Goal: Task Accomplishment & Management: Manage account settings

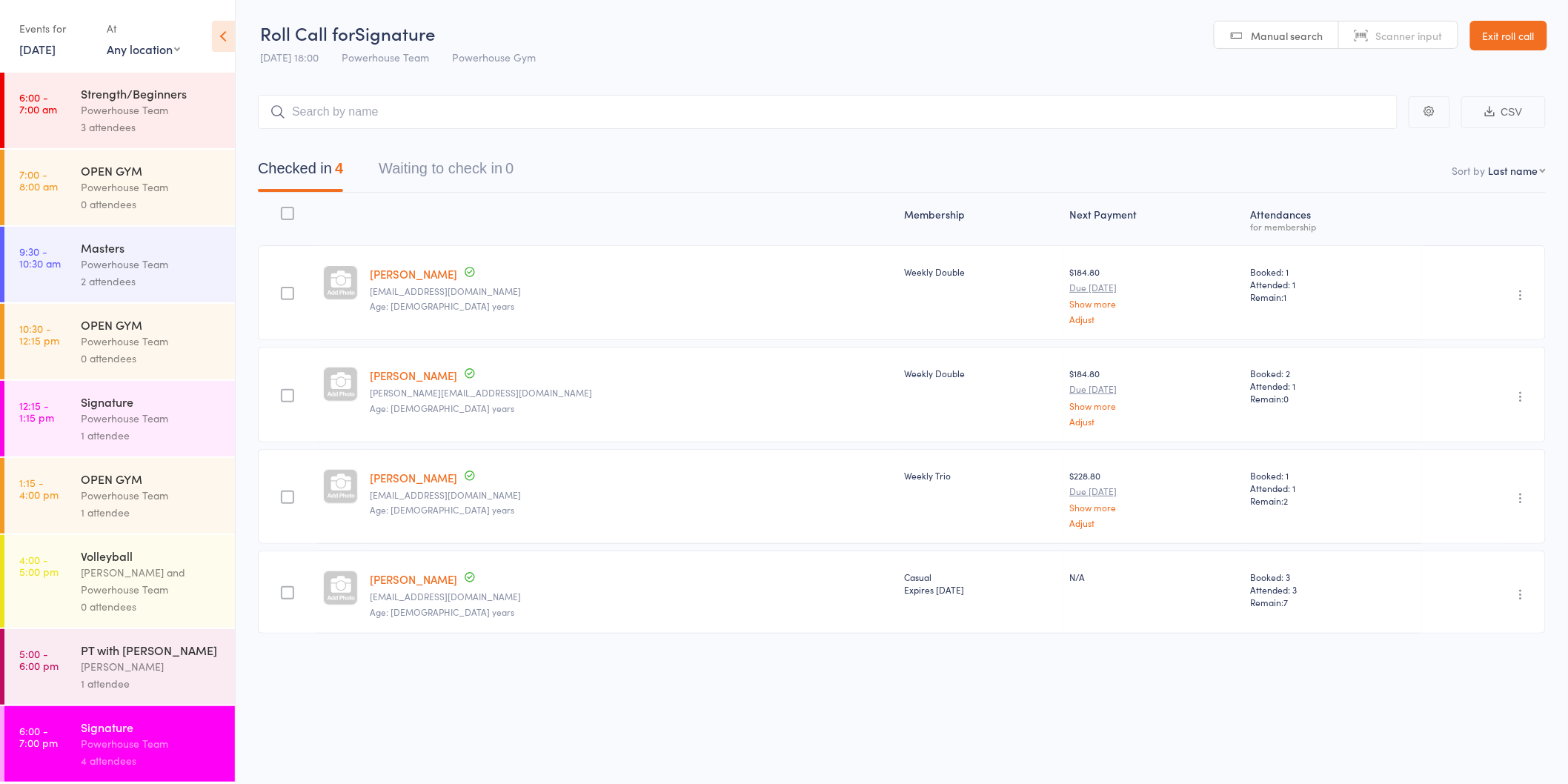
click at [1509, 43] on link "Exit roll call" at bounding box center [1508, 36] width 77 height 30
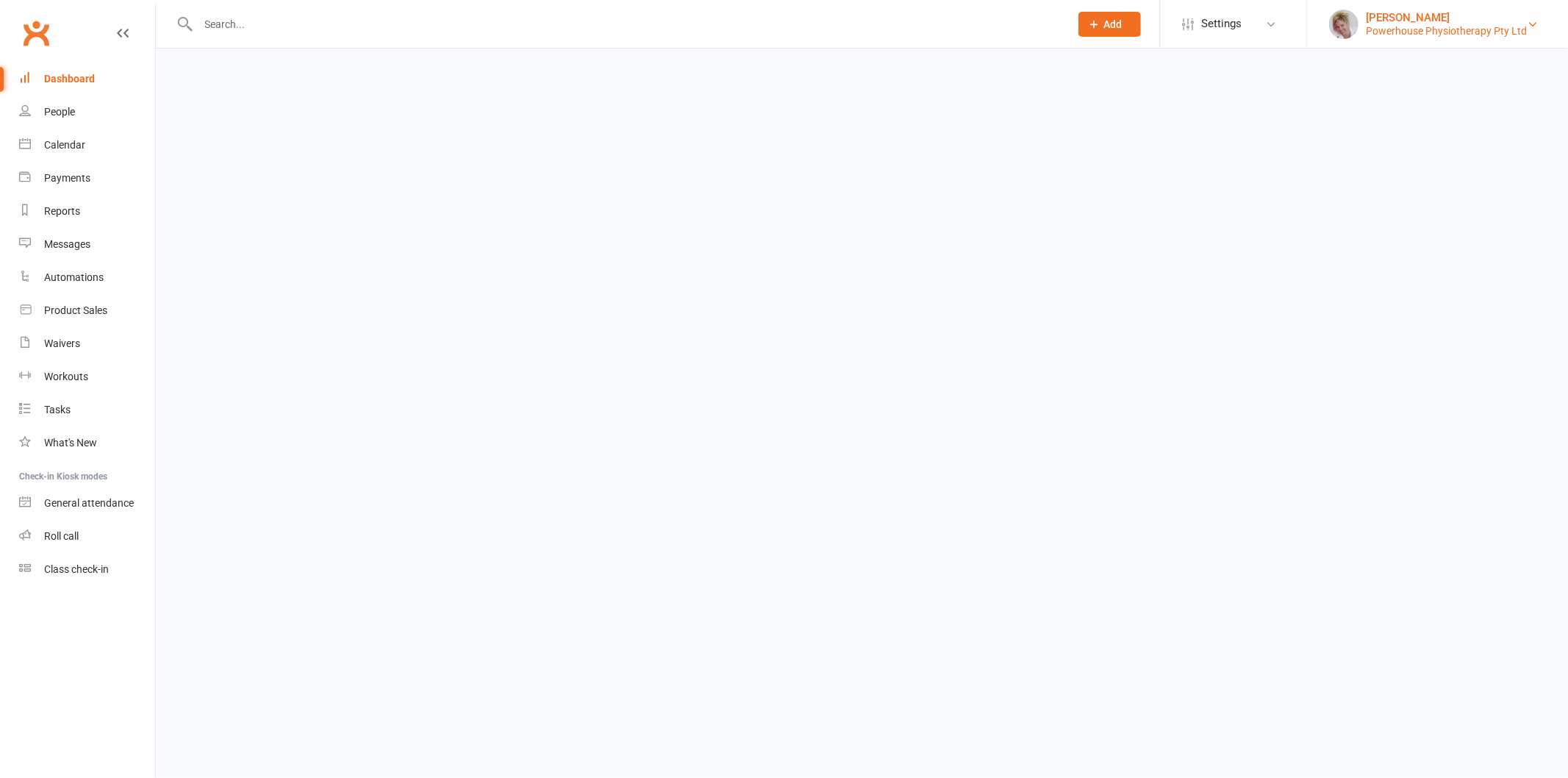
click at [1424, 30] on ui-view "Prospect Member Non-attending contact Class / event Appointment Task Membership…" at bounding box center [784, 26] width 1568 height 45
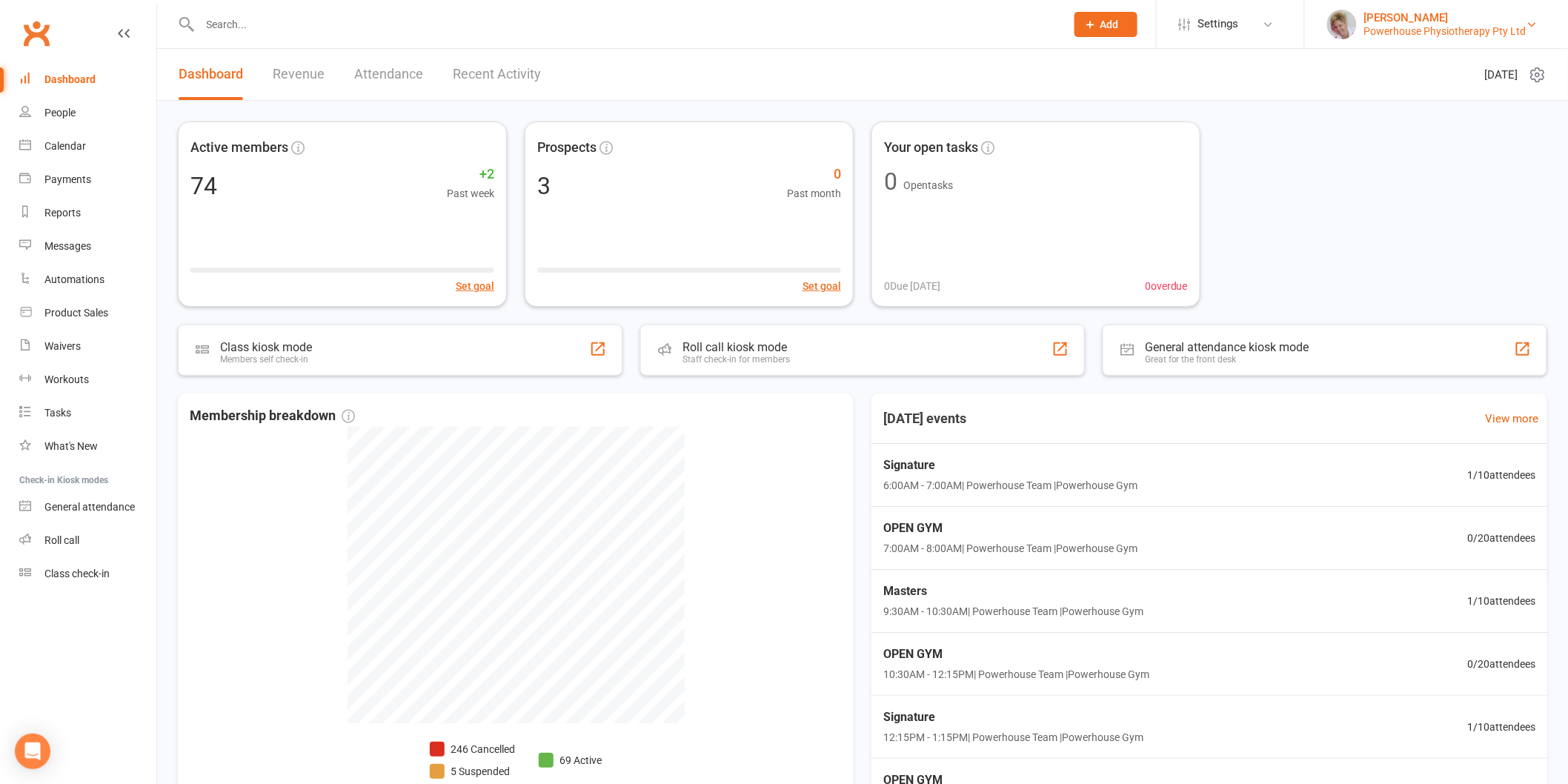
click at [1379, 26] on div "Powerhouse Physiotherapy Pty Ltd" at bounding box center [1445, 30] width 162 height 13
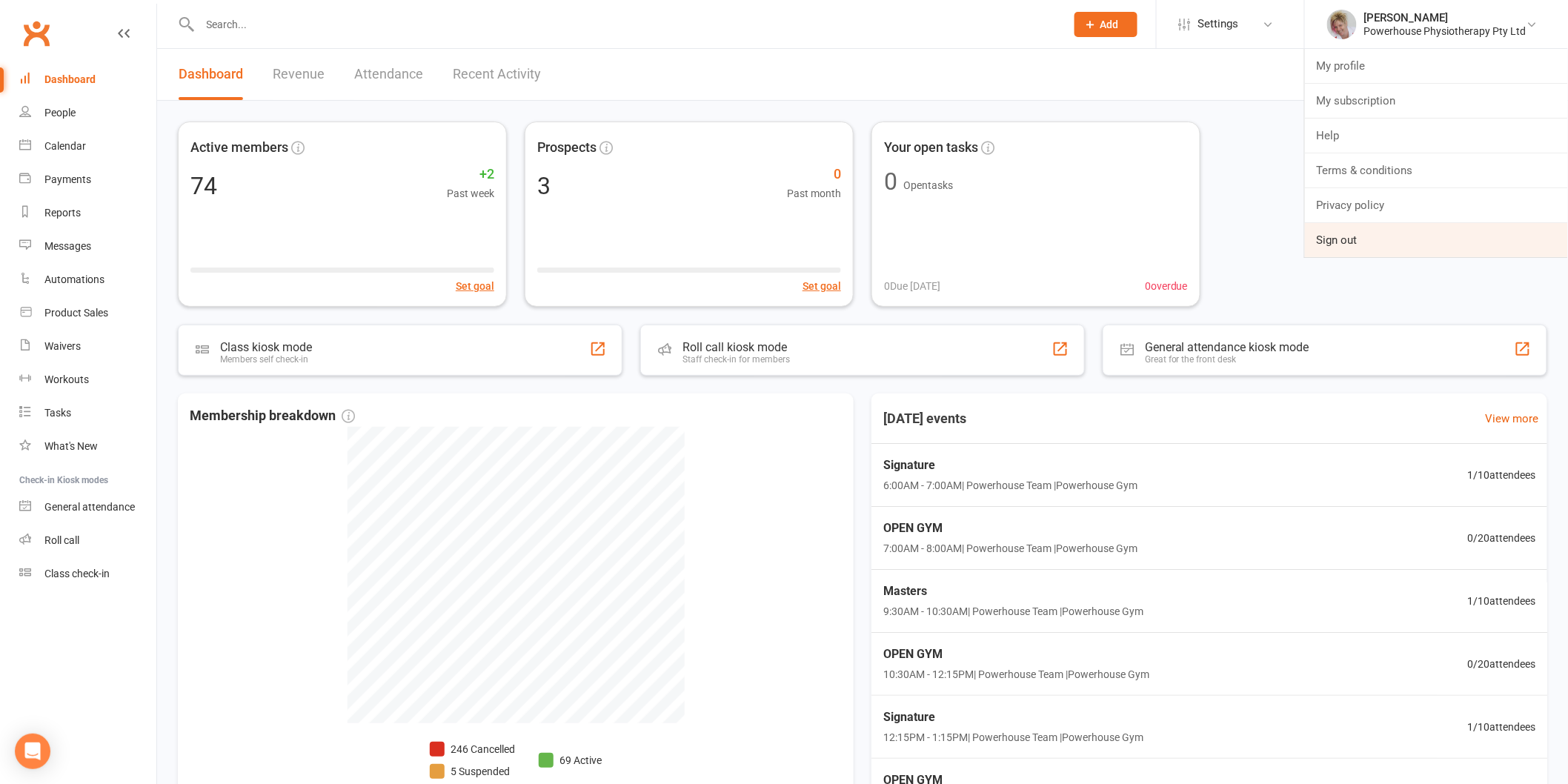
click at [1369, 246] on link "Sign out" at bounding box center [1436, 240] width 263 height 34
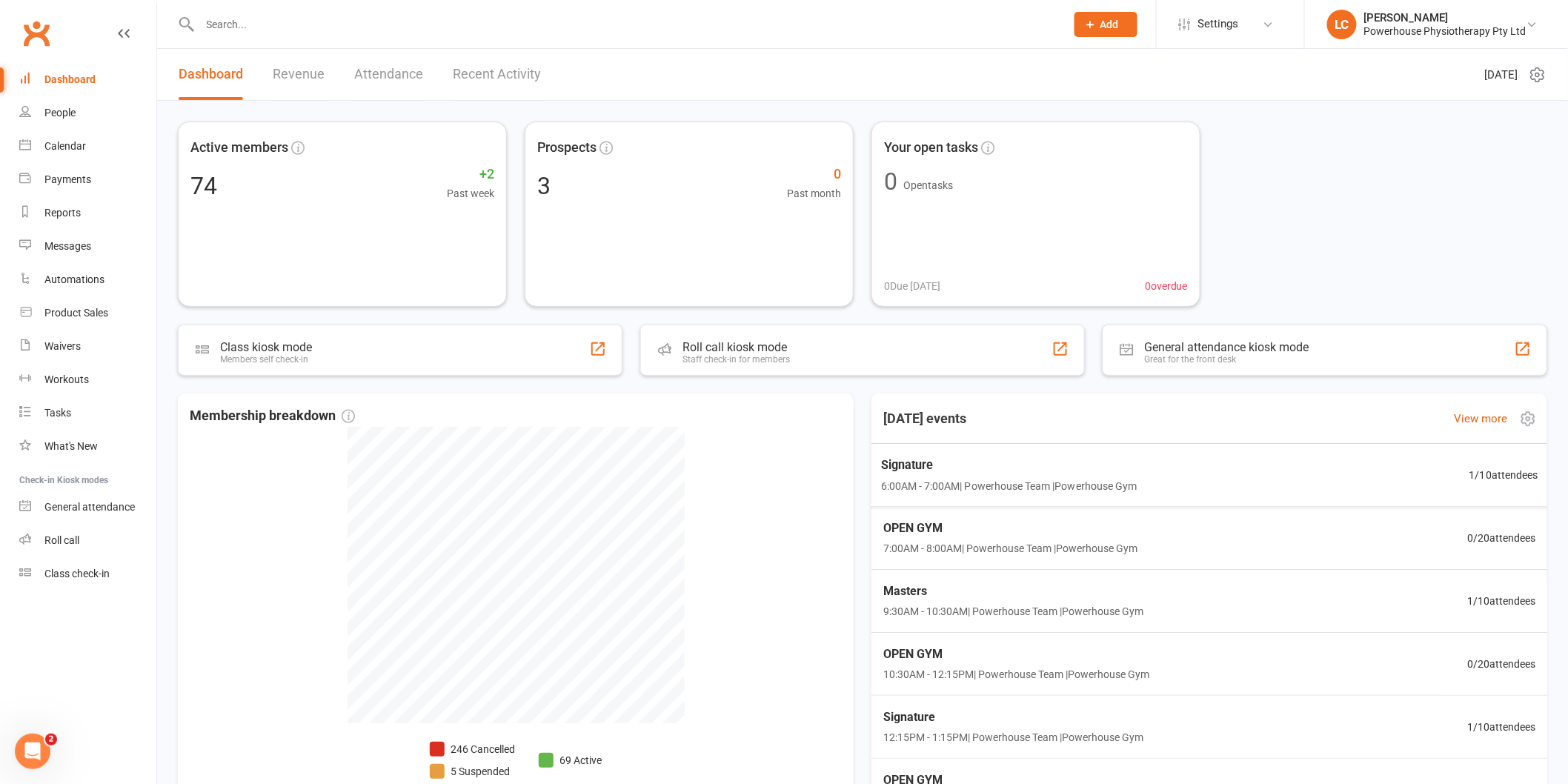
click at [1260, 474] on div "Signature 6:00AM - 7:00AM | Powerhouse Team | Powerhouse Gym 1 / 10 attendees" at bounding box center [1209, 475] width 693 height 64
